Goal: Complete application form

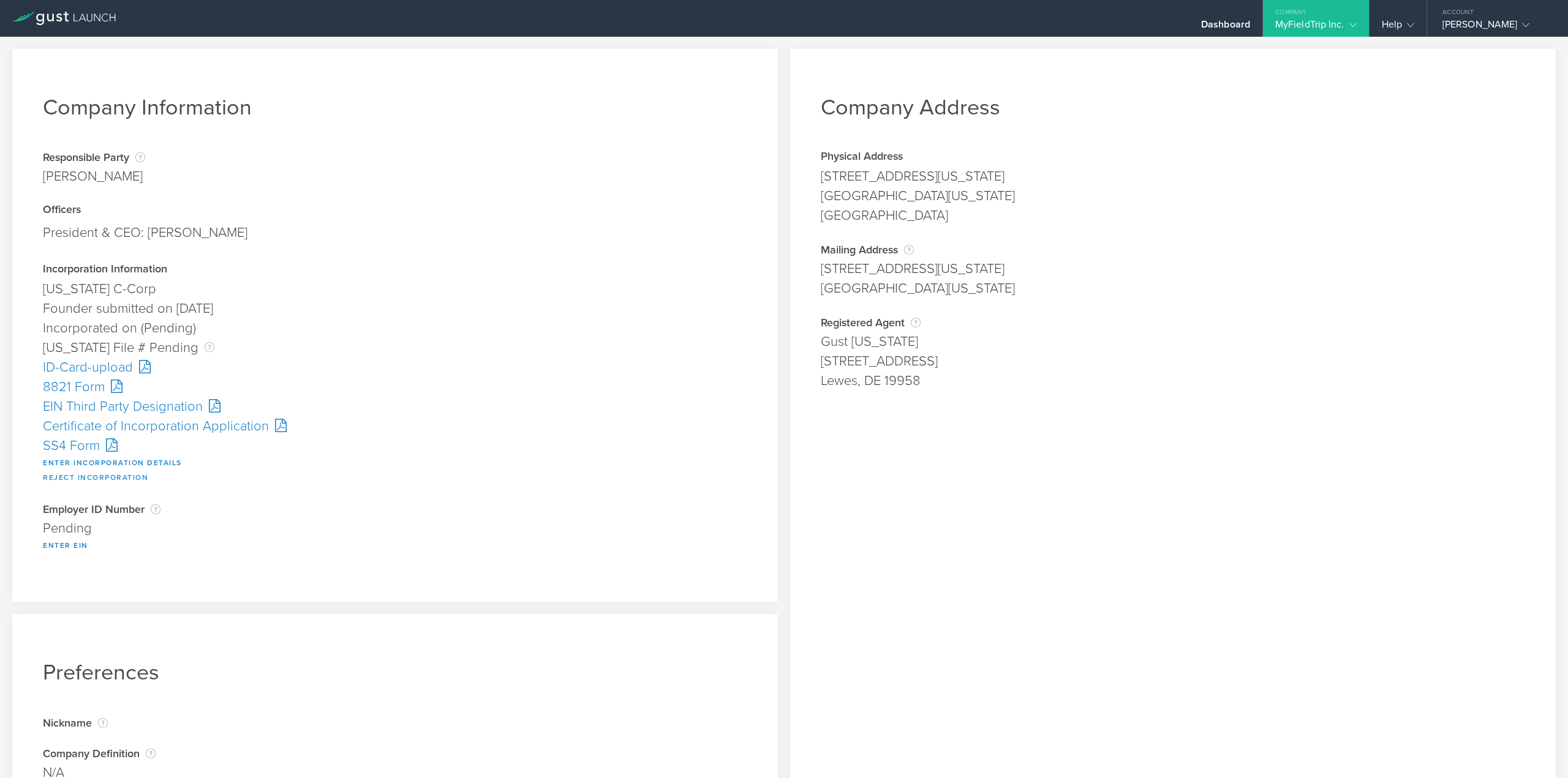
click at [71, 476] on button "Reject Incorporation" at bounding box center [96, 478] width 105 height 15
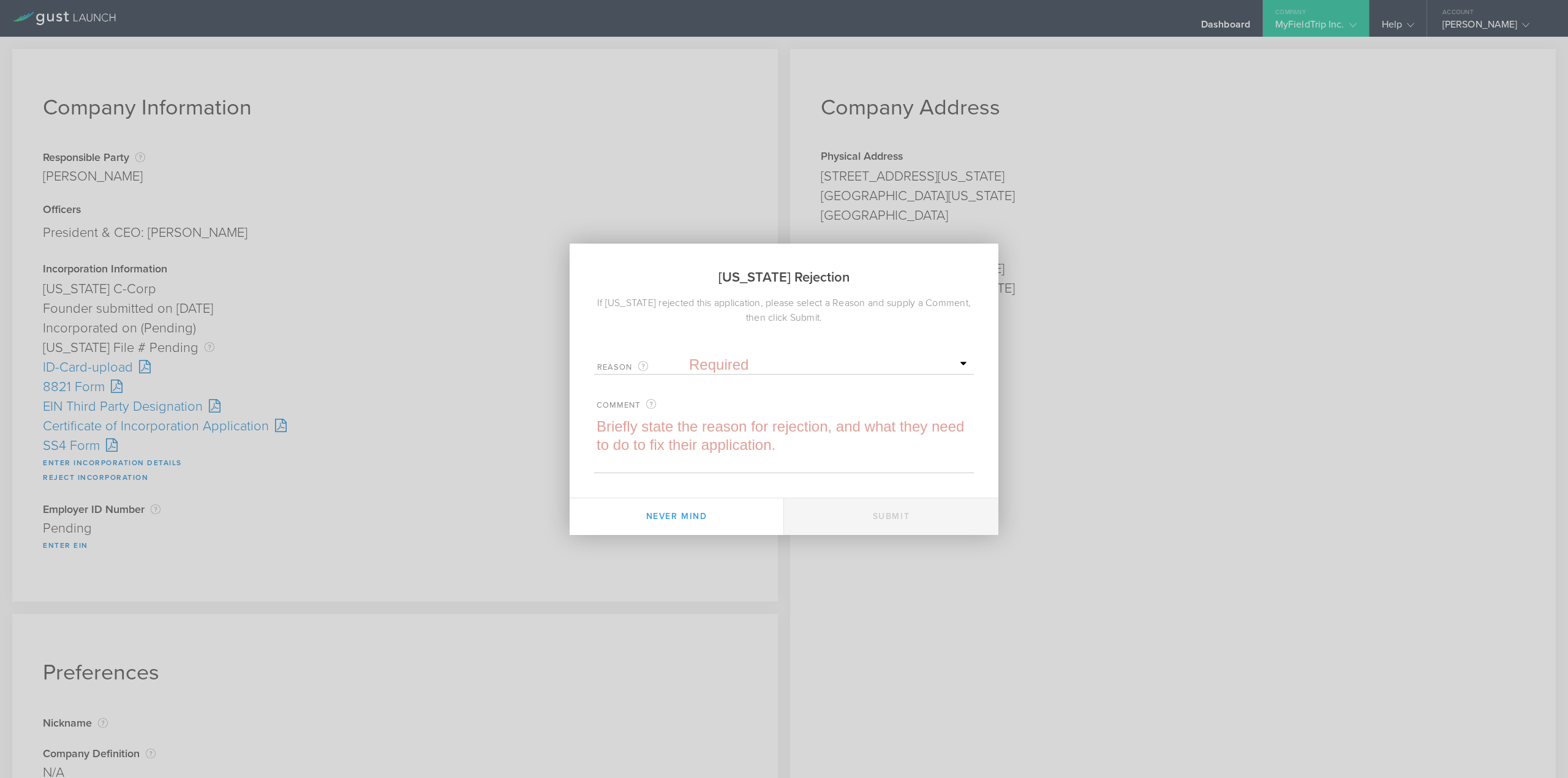
drag, startPoint x: 742, startPoint y: 361, endPoint x: 742, endPoint y: 370, distance: 9.0
click at [742, 361] on select "Required Name was invalid Signature was invalid Other invalid reason" at bounding box center [830, 365] width 282 height 18
select select "name"
click at [689, 355] on select "Required Name was invalid Signature was invalid Other invalid reason" at bounding box center [830, 365] width 282 height 18
click at [707, 438] on textarea at bounding box center [784, 446] width 379 height 55
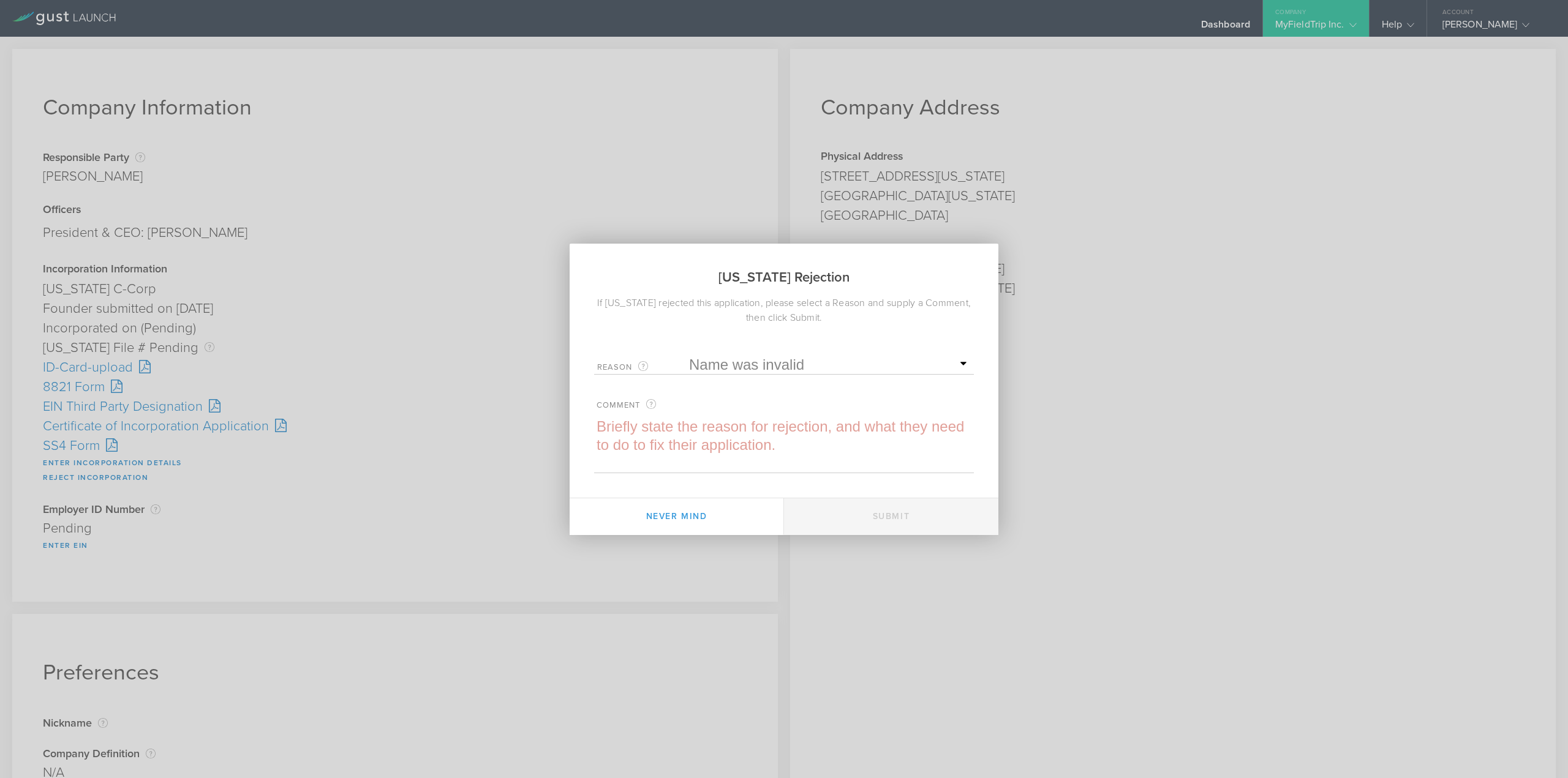
paste textarea "This name is currently in use with the state of Delaware. Please provide a new …"
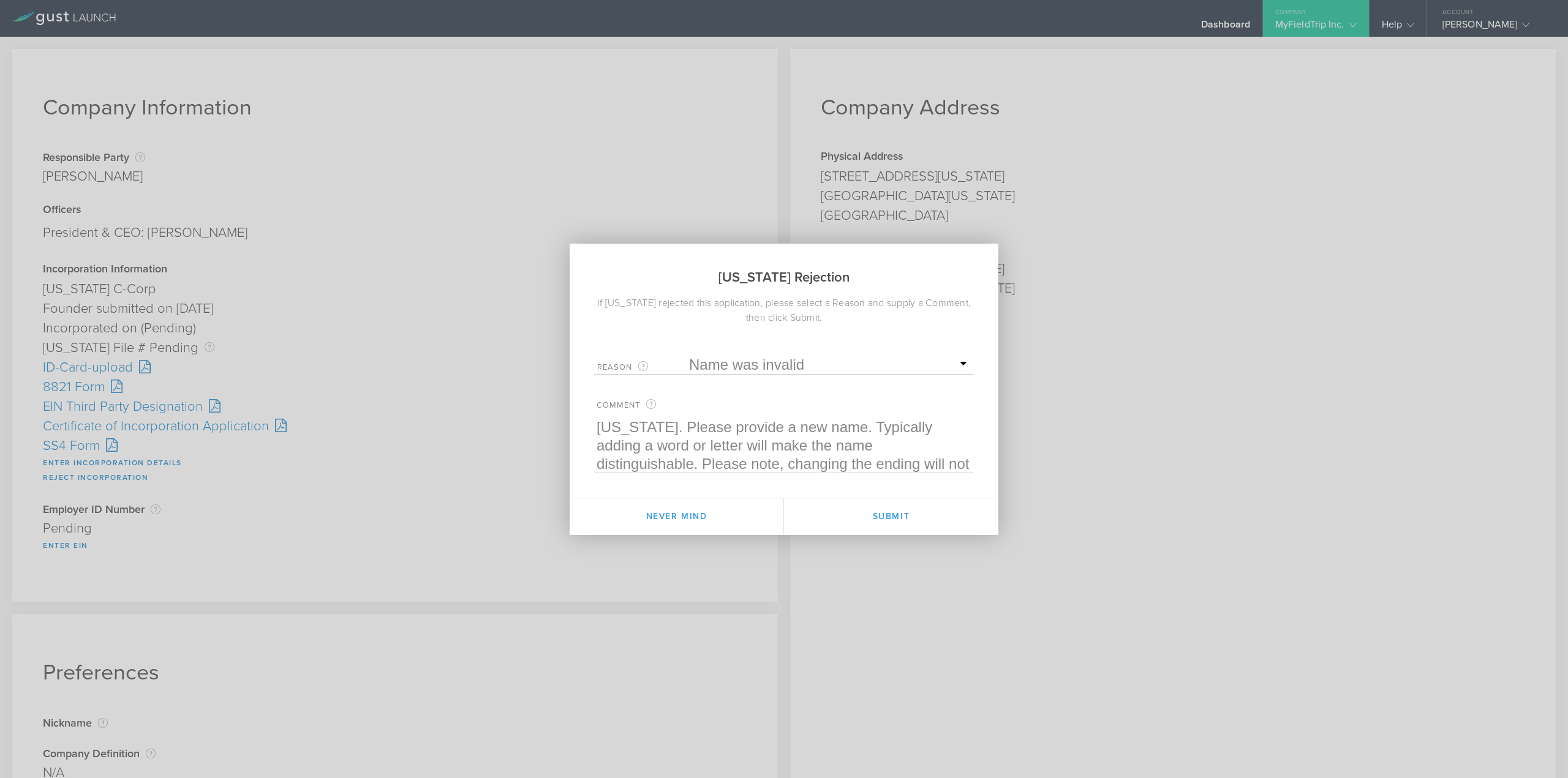
scroll to position [18, 0]
type textarea "This name is currently in use with the state of Delaware. Please provide a new …"
click at [912, 509] on button "Submit" at bounding box center [890, 517] width 215 height 37
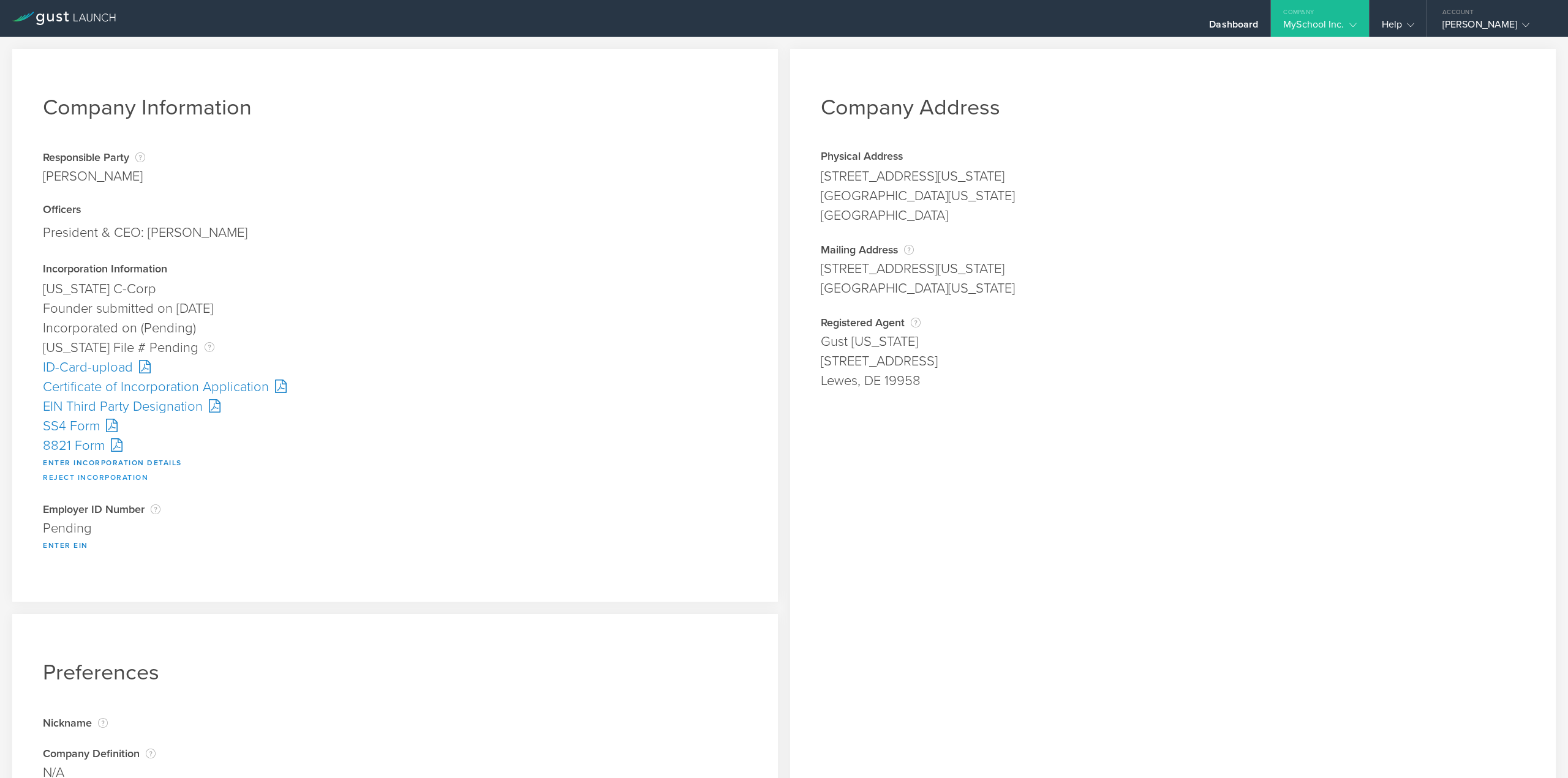
click at [87, 476] on button "Reject Incorporation" at bounding box center [96, 478] width 105 height 15
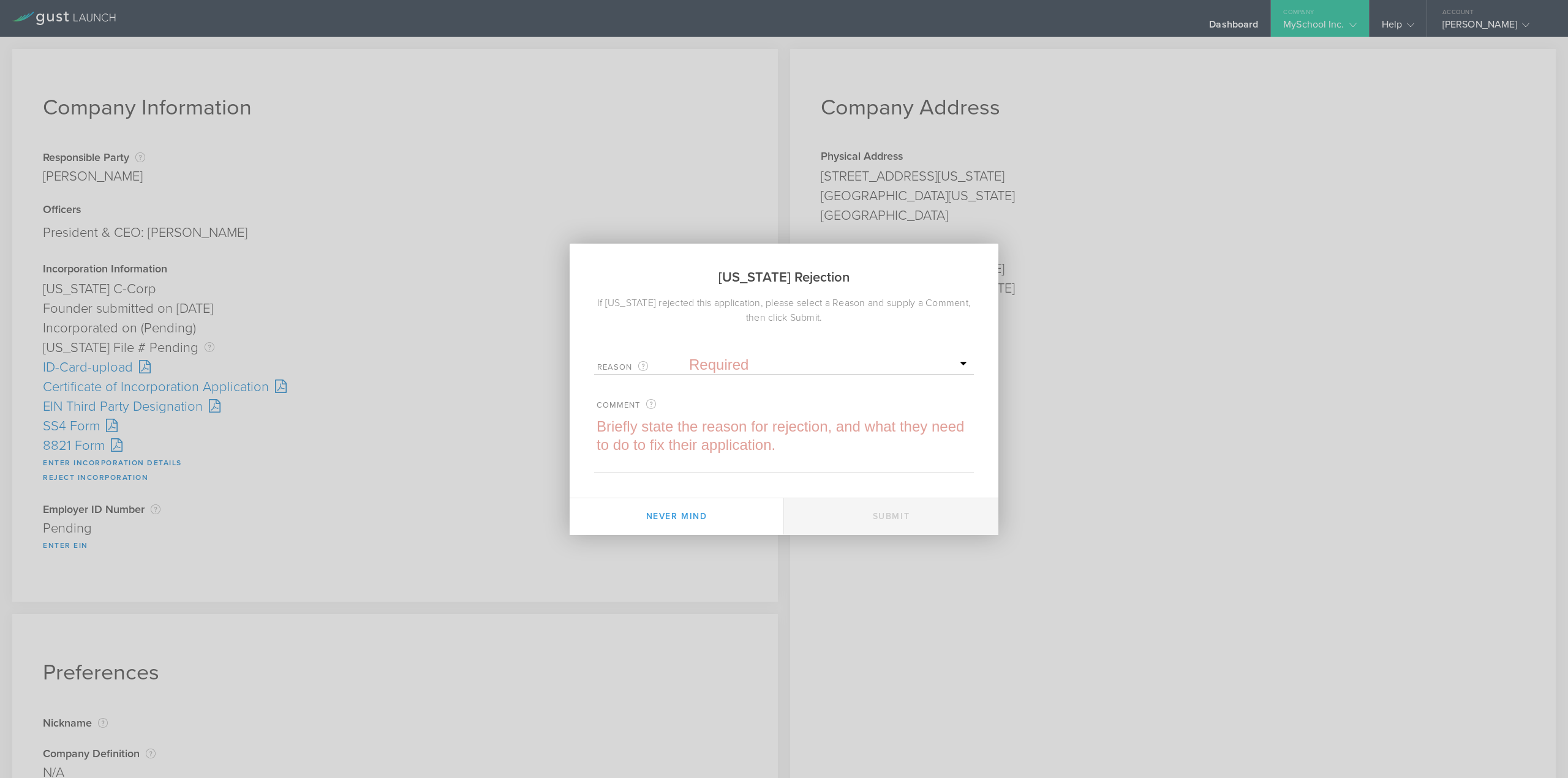
click at [737, 364] on select "Required Name was invalid Signature was invalid Other invalid reason" at bounding box center [830, 365] width 282 height 18
select select "name"
click at [689, 355] on select "Required Name was invalid Signature was invalid Other invalid reason" at bounding box center [830, 365] width 282 height 18
click at [718, 424] on textarea at bounding box center [784, 446] width 379 height 55
click at [705, 435] on textarea at bounding box center [784, 446] width 379 height 55
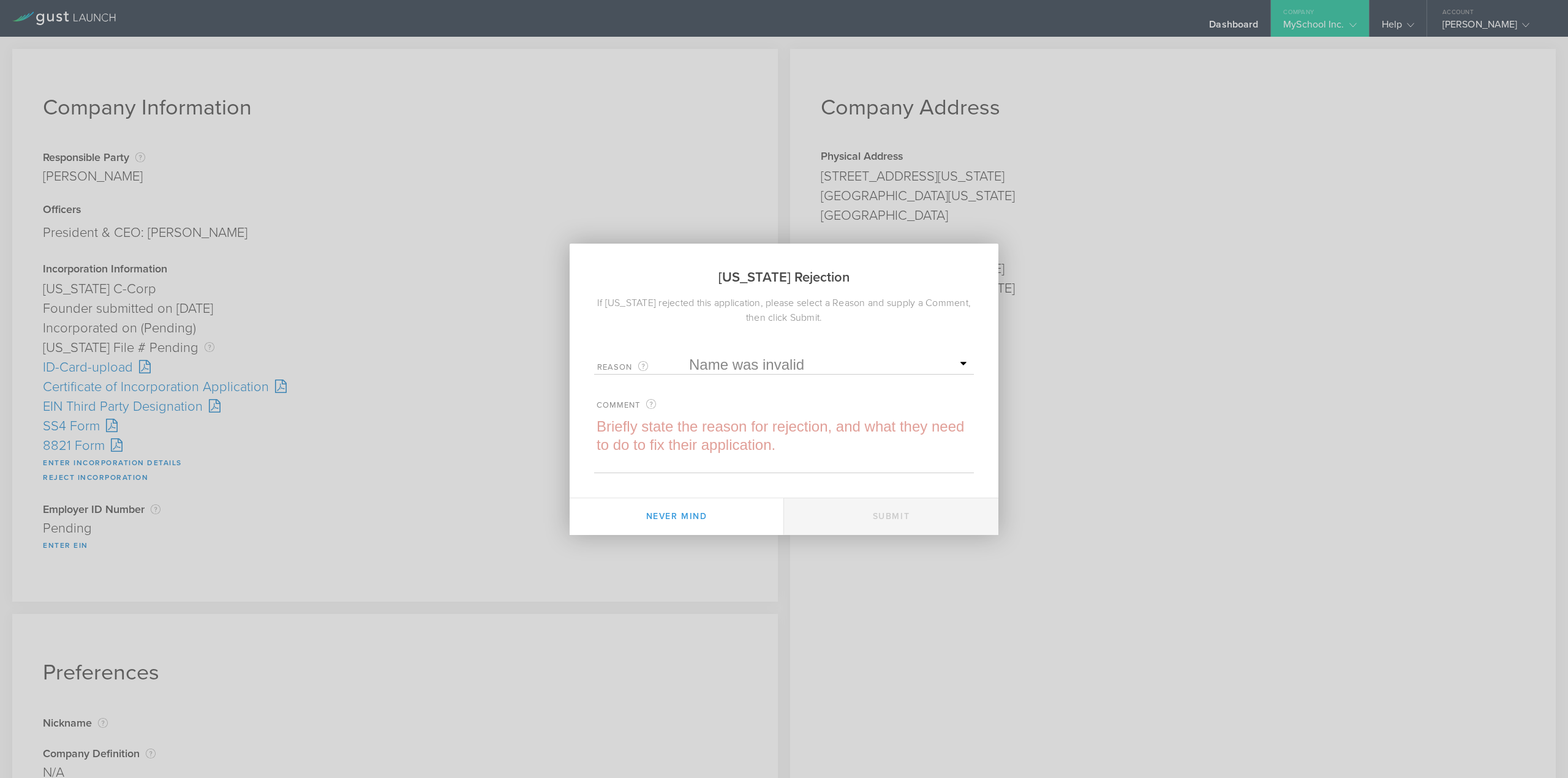
click at [678, 437] on textarea at bounding box center [784, 446] width 379 height 55
paste textarea "This name is currently in use with the state of [US_STATE]. Please provide a ne…"
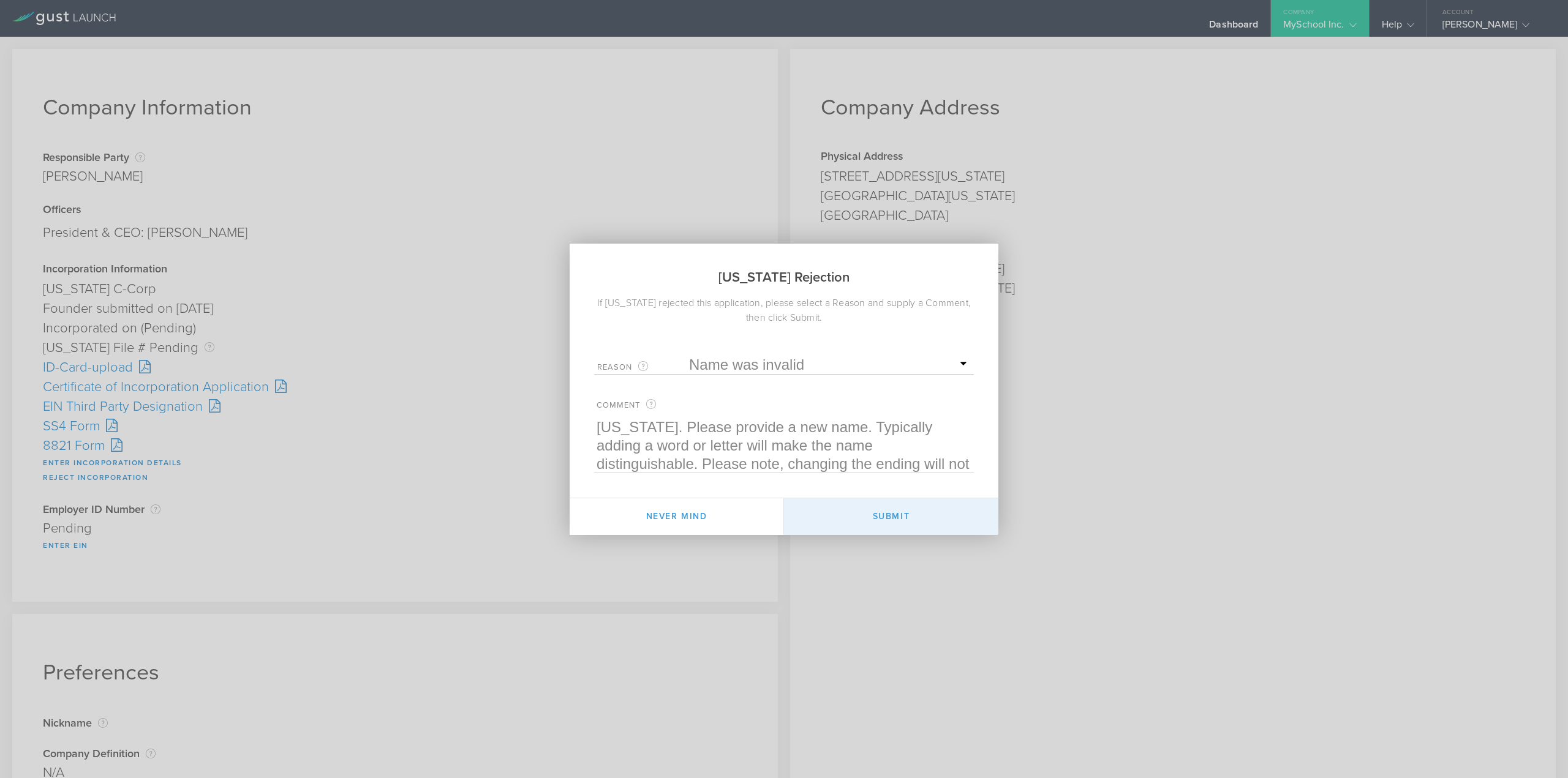
type textarea "This name is currently in use with the state of [US_STATE]. Please provide a ne…"
click at [885, 517] on button "Submit" at bounding box center [890, 517] width 215 height 37
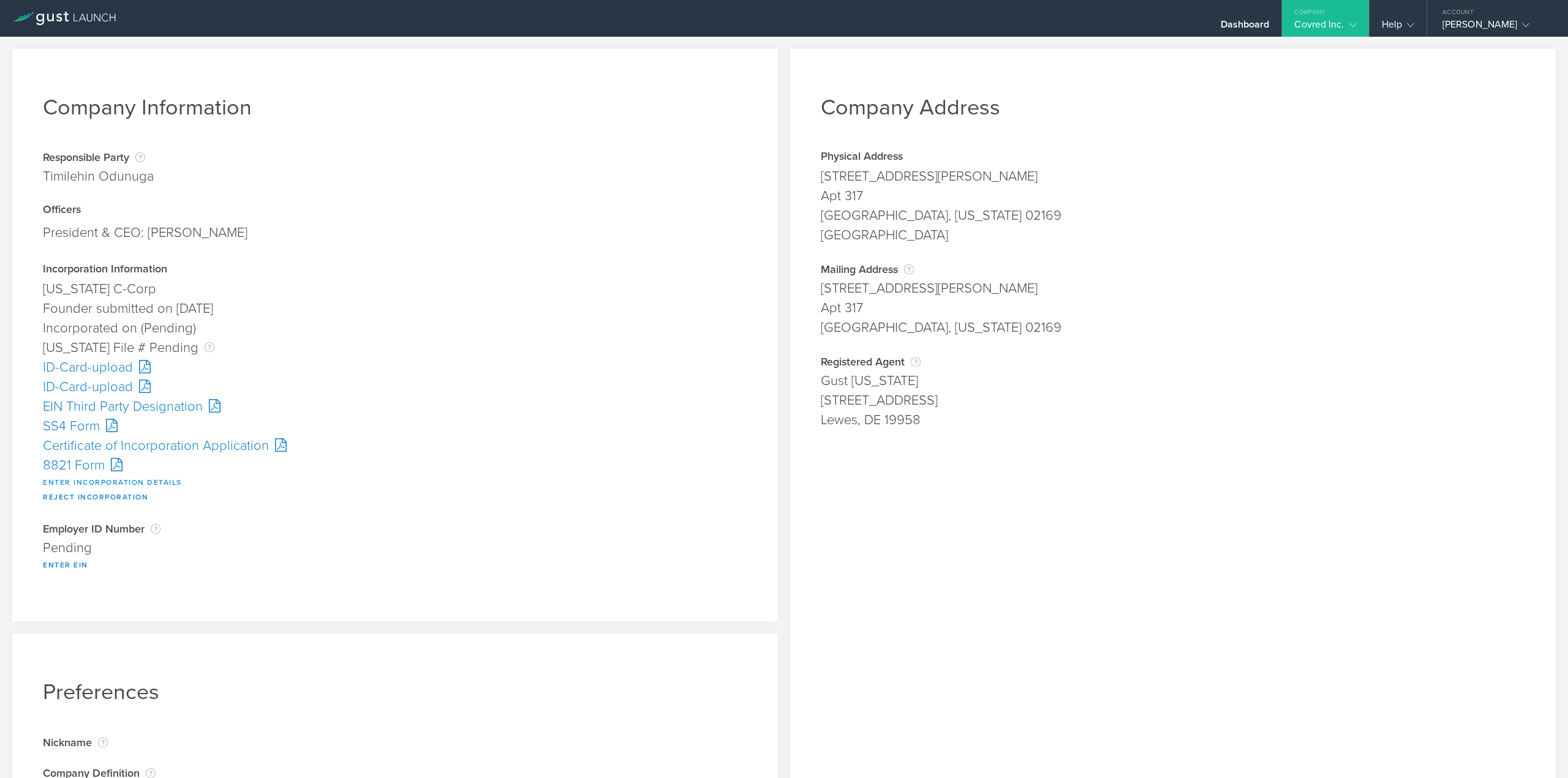
click at [131, 479] on button "Enter Incorporation Details" at bounding box center [112, 482] width 139 height 15
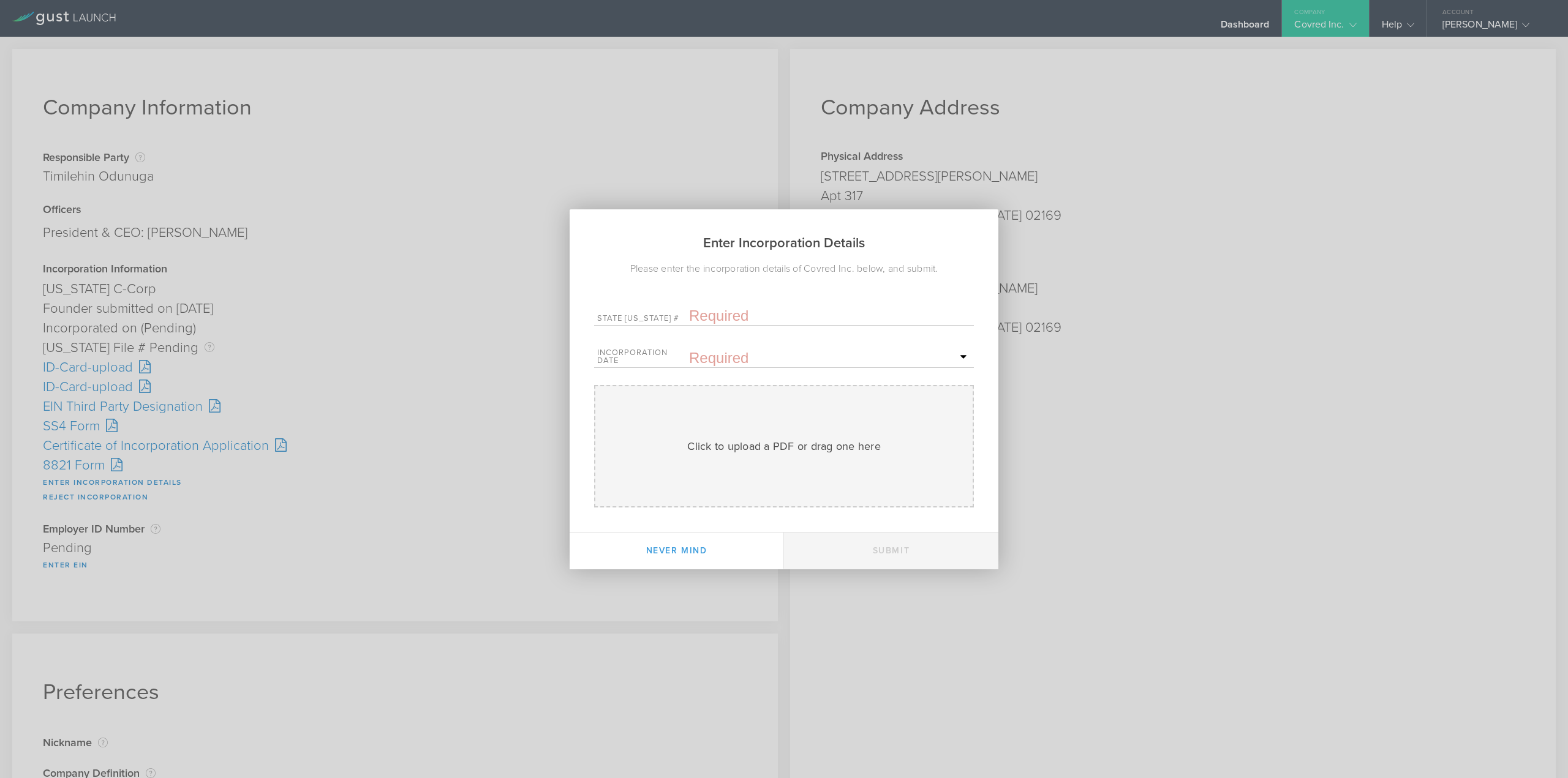
click at [722, 312] on input "text" at bounding box center [830, 316] width 282 height 18
paste input "10361463"
type input "10361463"
click at [723, 357] on input "text" at bounding box center [830, 358] width 282 height 18
click at [906, 449] on span "9" at bounding box center [907, 441] width 22 height 21
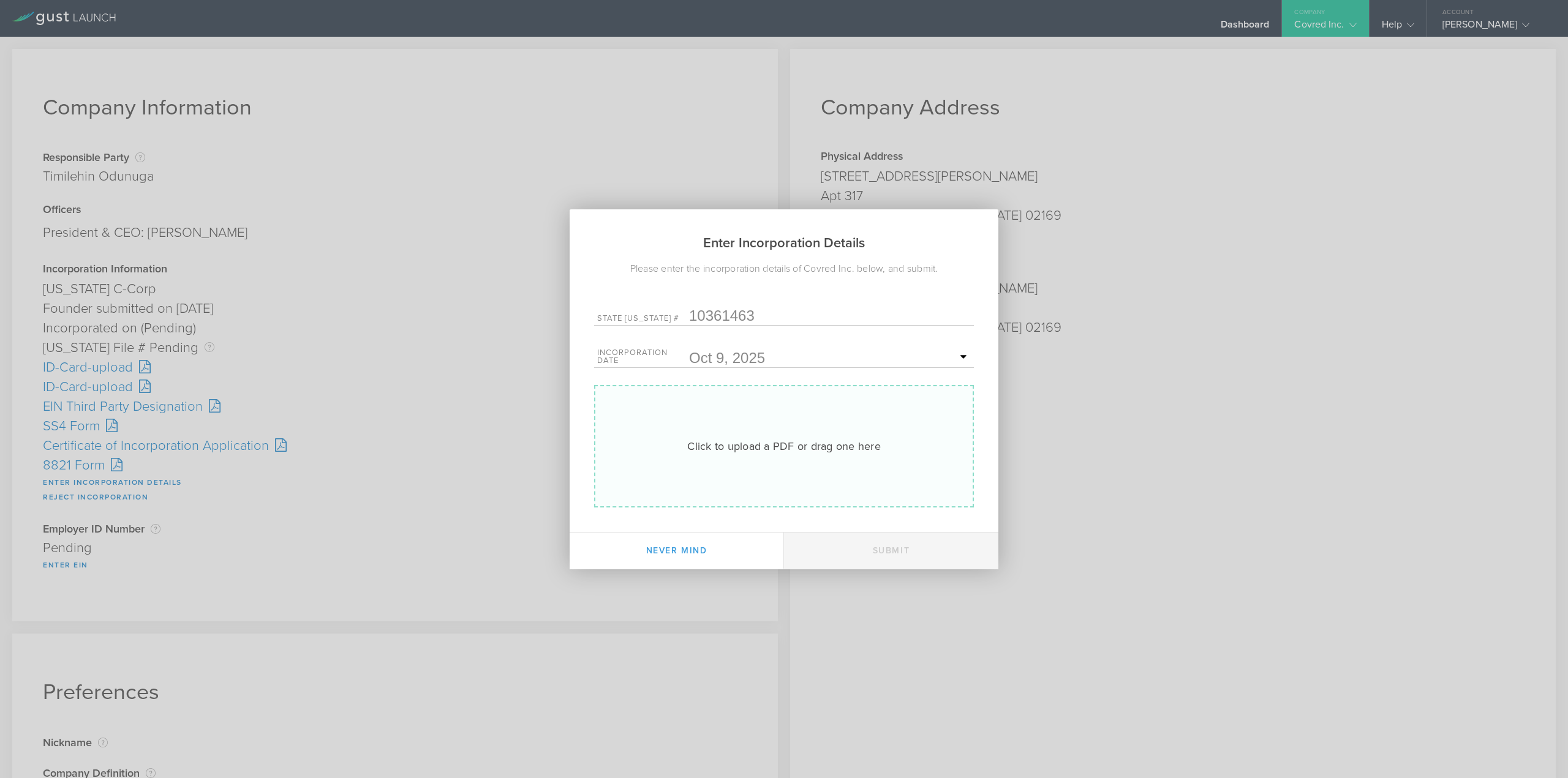
click at [811, 430] on div "Click to upload a PDF or drag one here Uploading" at bounding box center [784, 446] width 379 height 122
type input "C:\fakepath\20254222552.pdf"
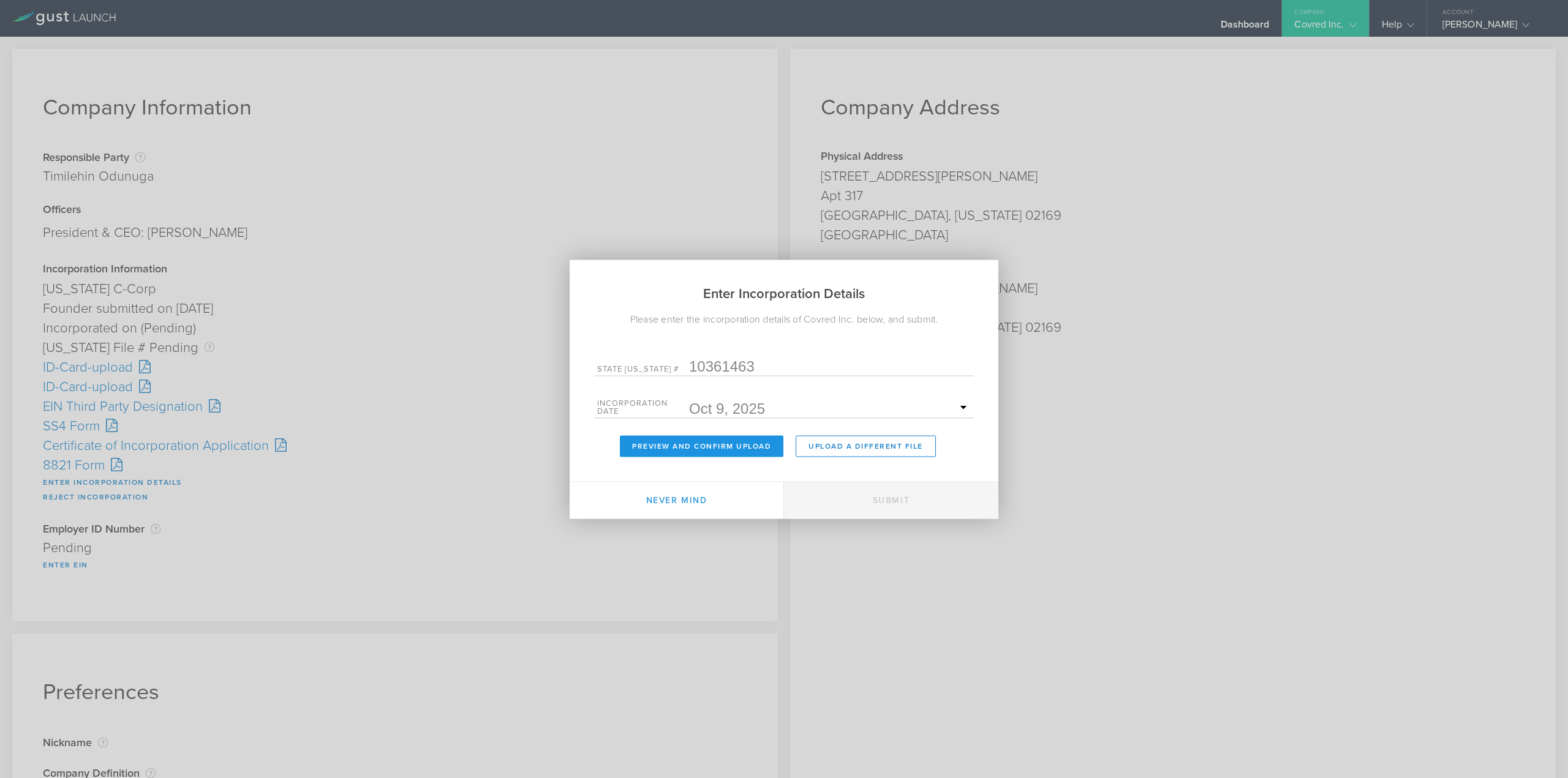
click at [731, 446] on button "Preview and Confirm Upload" at bounding box center [702, 446] width 164 height 21
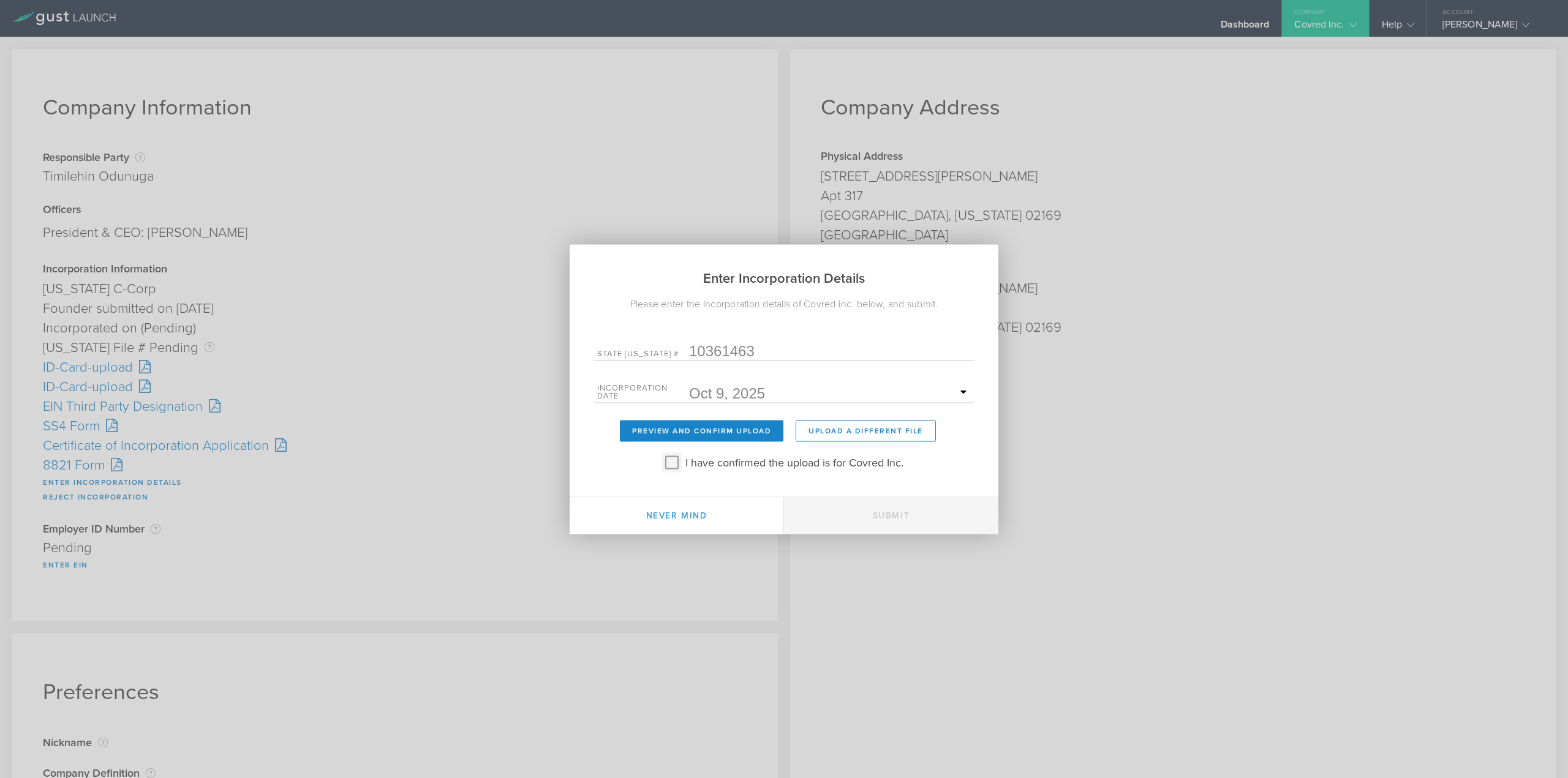
click at [667, 459] on input "I have confirmed the upload is for Covred Inc." at bounding box center [671, 462] width 19 height 19
checkbox input "true"
click at [897, 508] on button "Submit" at bounding box center [890, 516] width 215 height 37
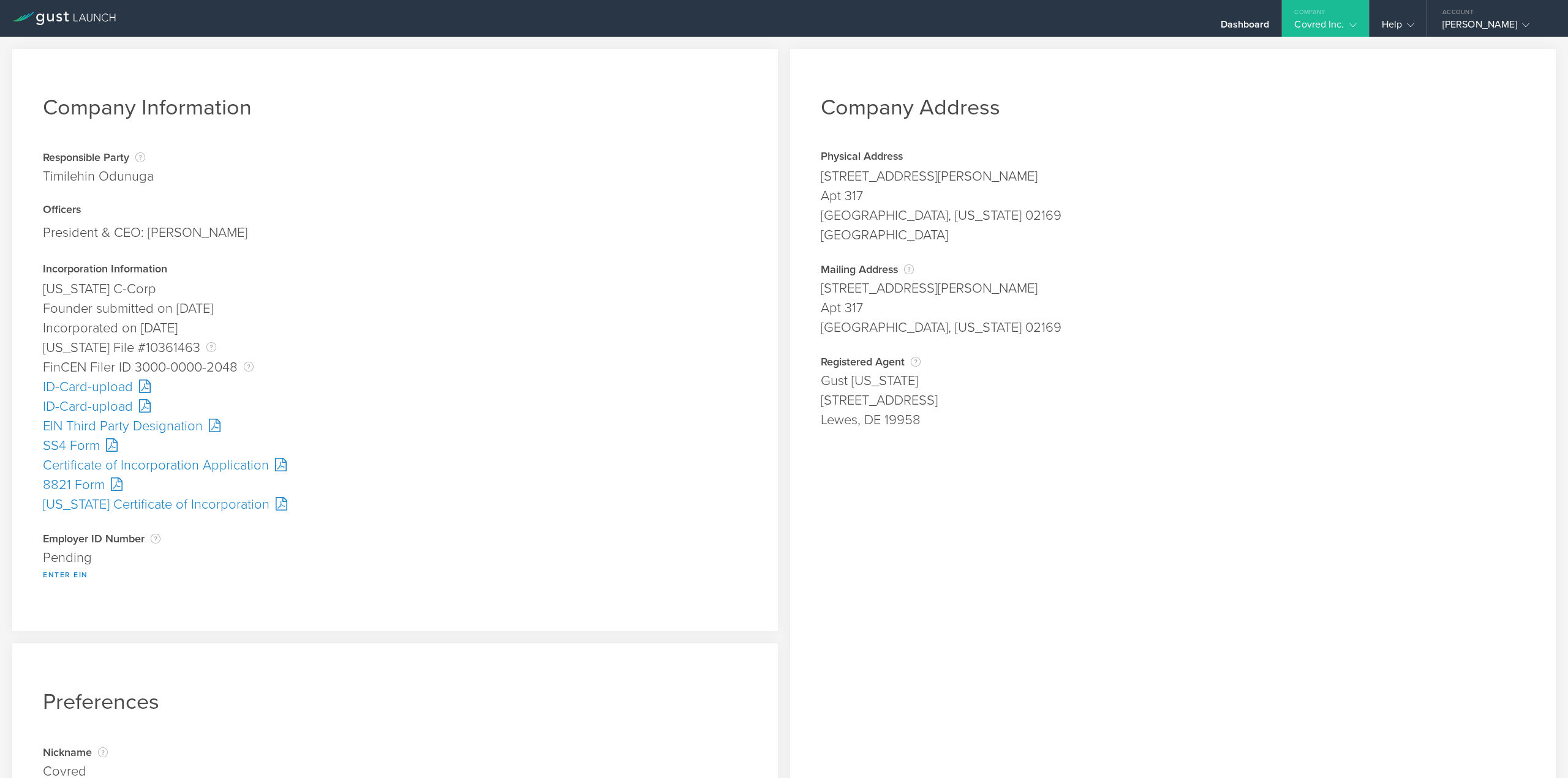
click at [85, 446] on div "SS4 Form" at bounding box center [395, 446] width 704 height 19
click at [71, 575] on button "Enter EIN" at bounding box center [65, 575] width 45 height 15
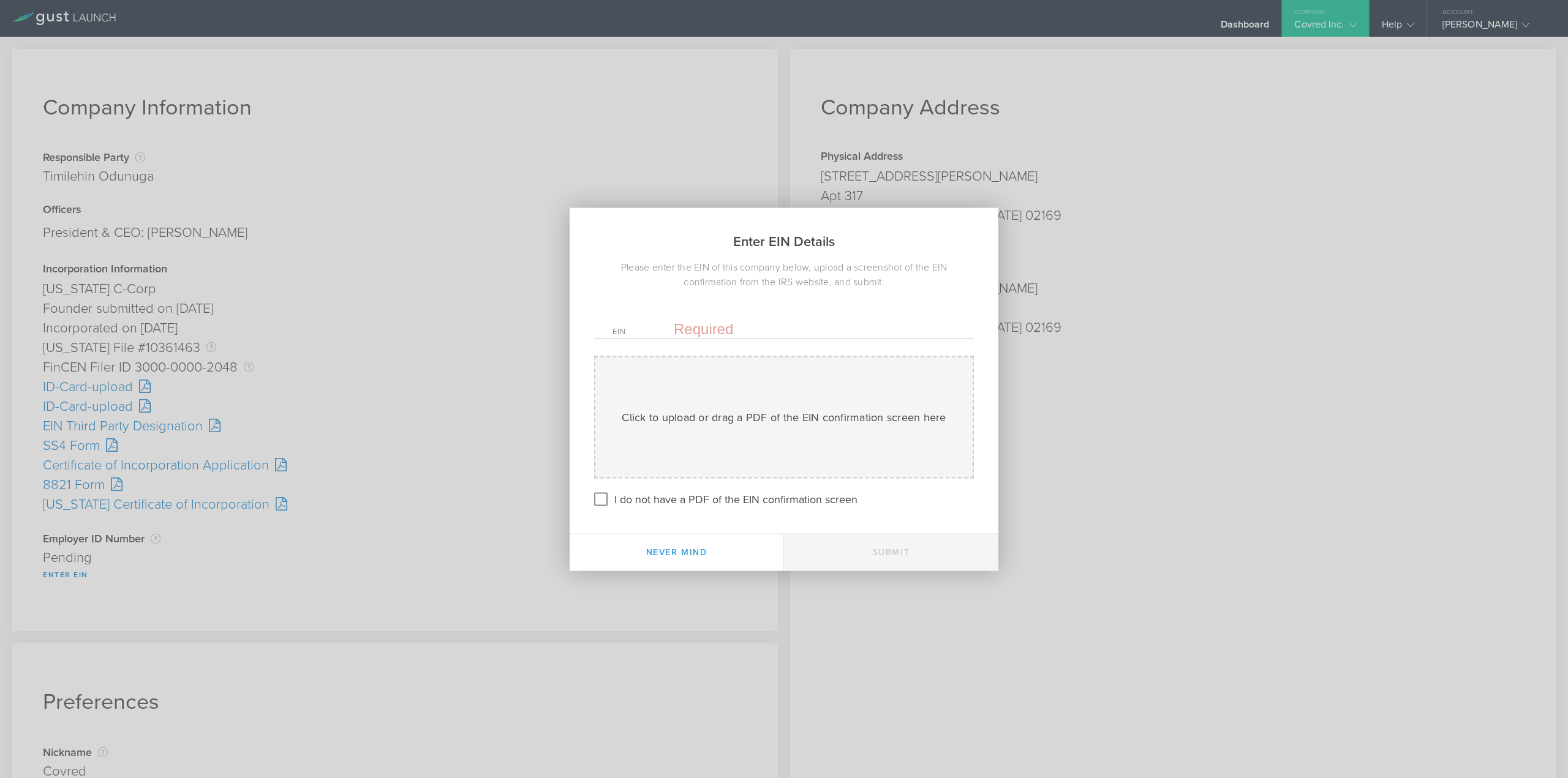
click at [744, 325] on input "text" at bounding box center [815, 329] width 282 height 18
paste input "-4798817"
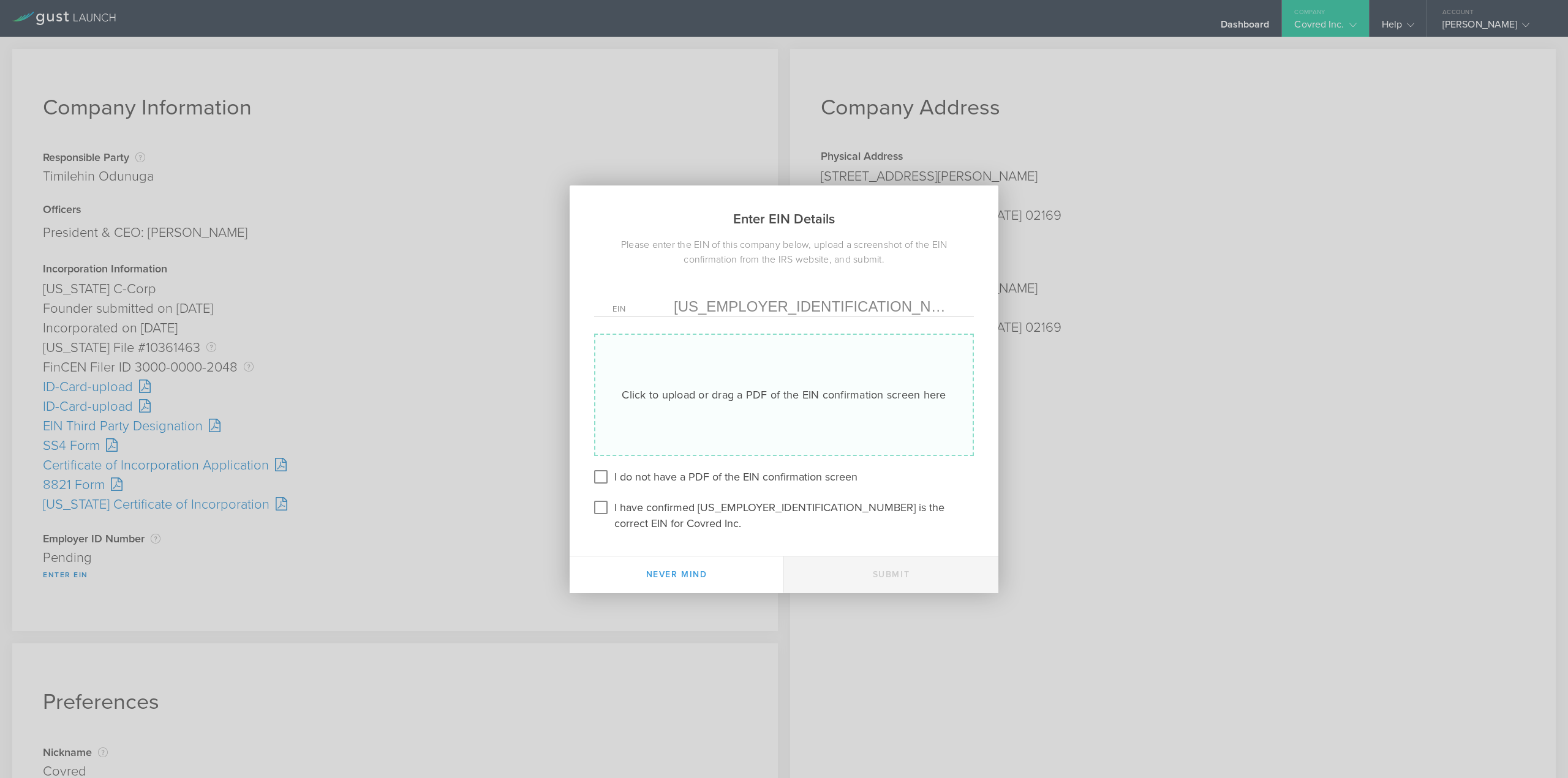
type input "39-4798817"
click at [740, 384] on div "Click to upload or drag a PDF of the EIN confirmation screen here Uploading" at bounding box center [784, 395] width 379 height 122
type input "C:\fakepath\EIN.pdf"
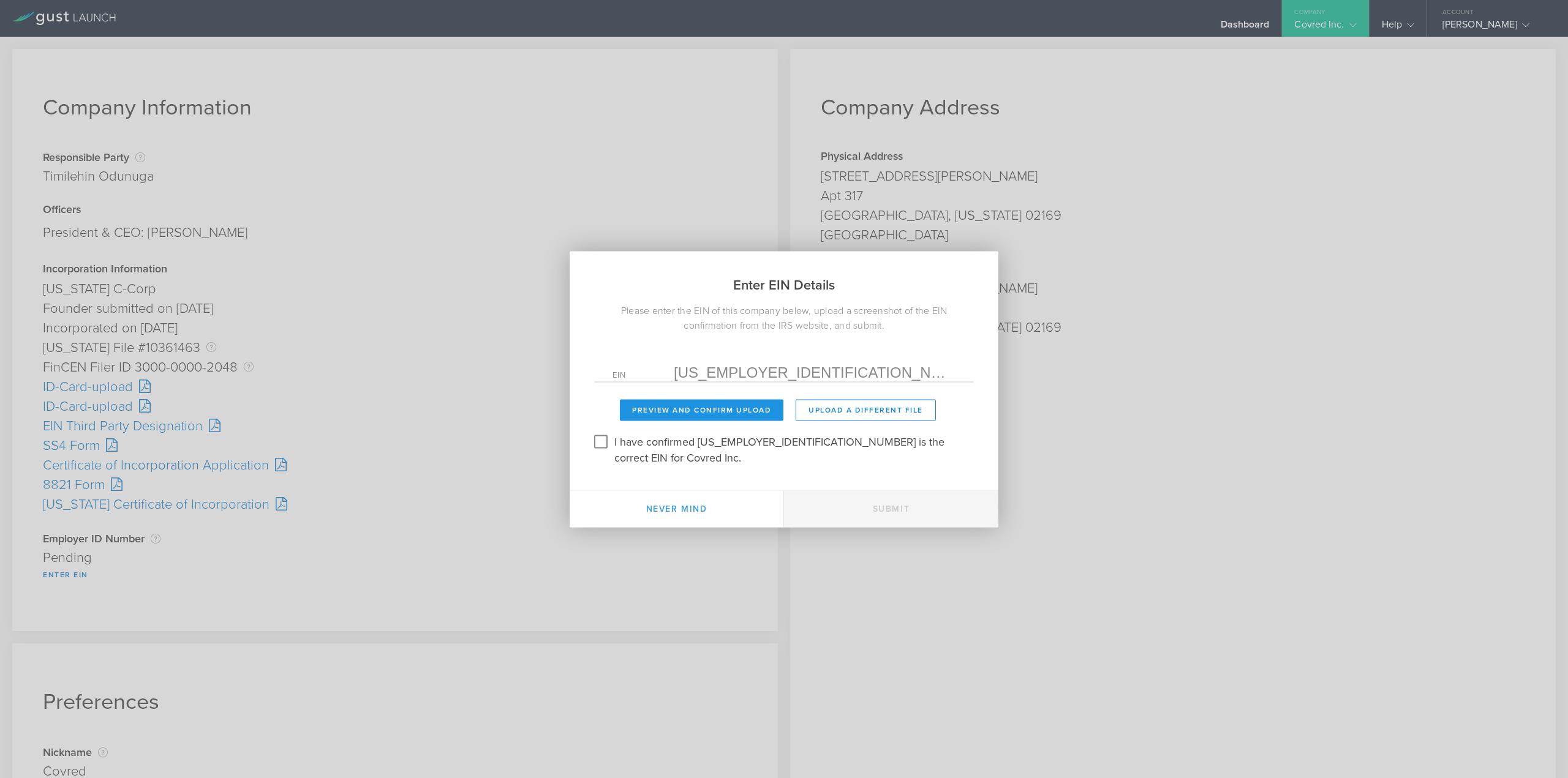
click at [738, 420] on button "Preview and Confirm Upload" at bounding box center [702, 410] width 164 height 21
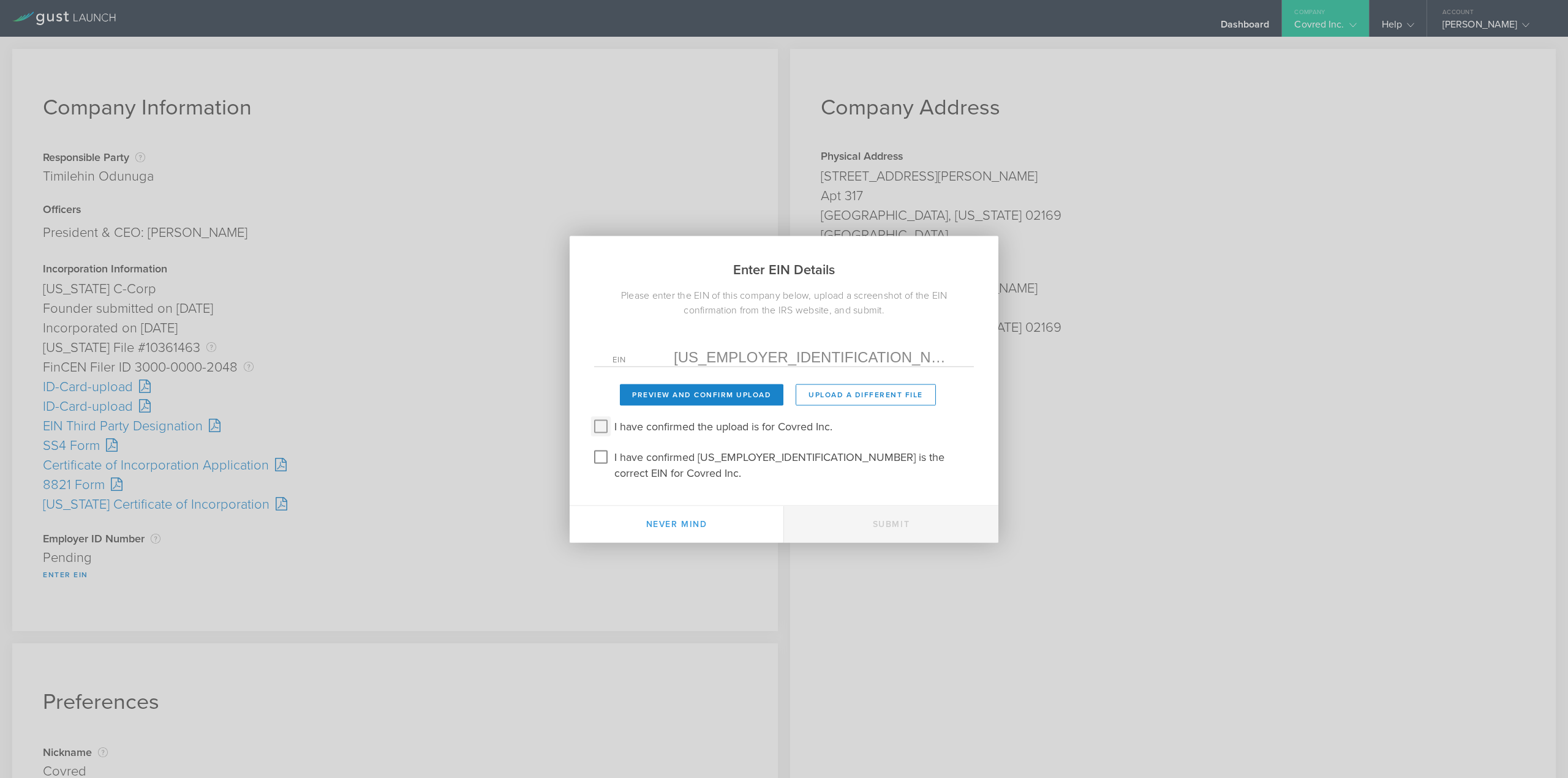
drag, startPoint x: 605, startPoint y: 439, endPoint x: 602, endPoint y: 453, distance: 14.3
click at [605, 436] on input "I have confirmed the upload is for Covred Inc." at bounding box center [600, 425] width 19 height 19
checkbox input "true"
click at [601, 459] on input "I have confirmed 39-4798817 is the correct EIN for Covred Inc." at bounding box center [600, 457] width 19 height 19
checkbox input "true"
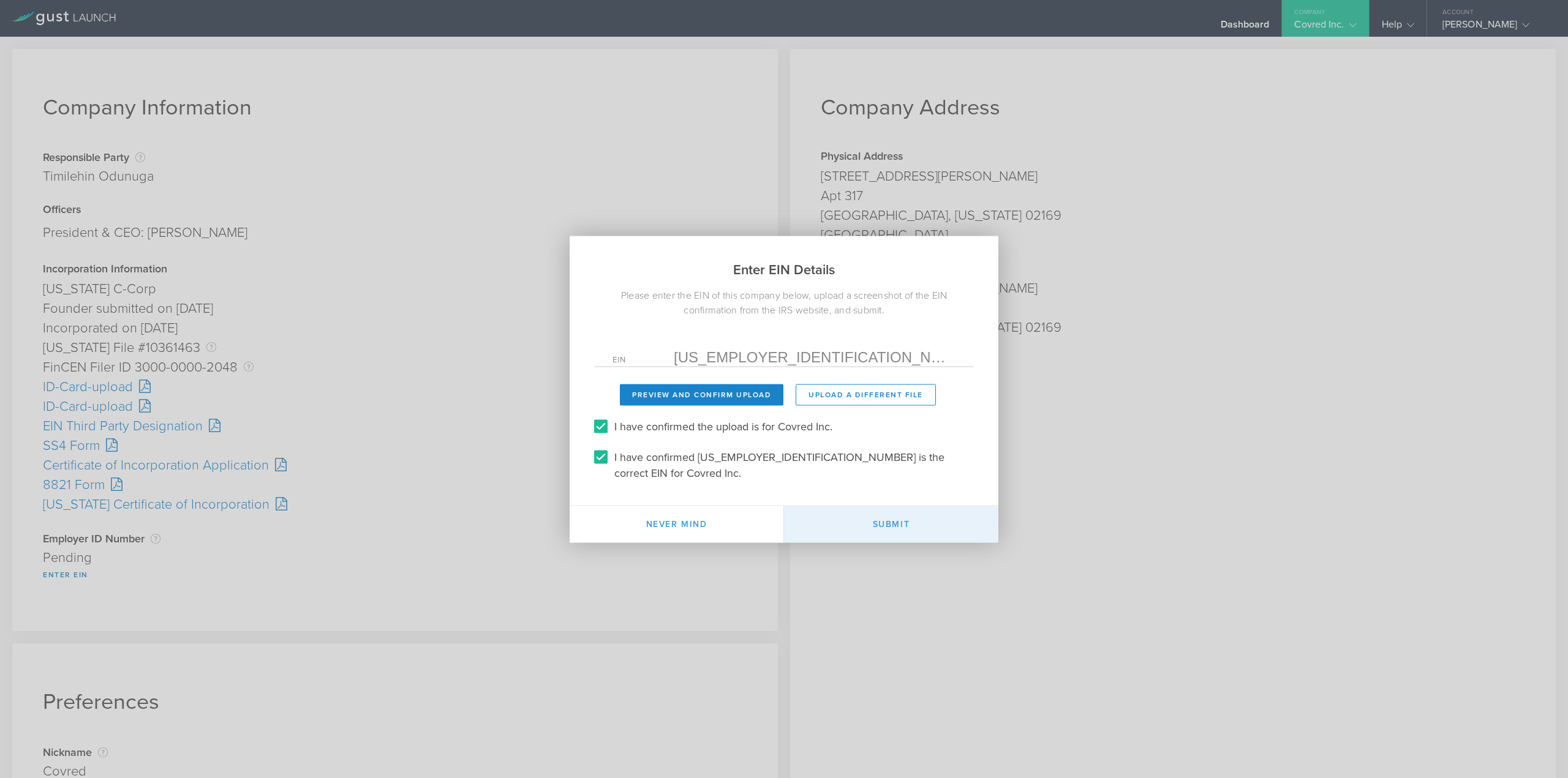
click at [848, 509] on button "Submit" at bounding box center [890, 524] width 215 height 37
